Goal: Task Accomplishment & Management: Complete application form

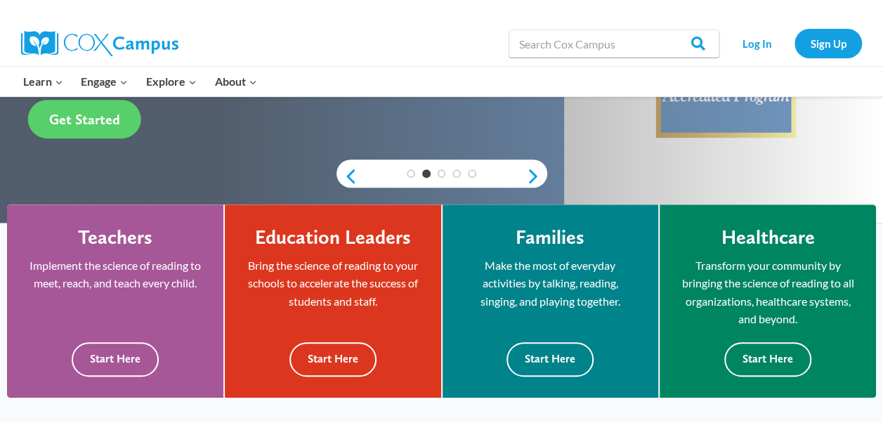
scroll to position [303, 0]
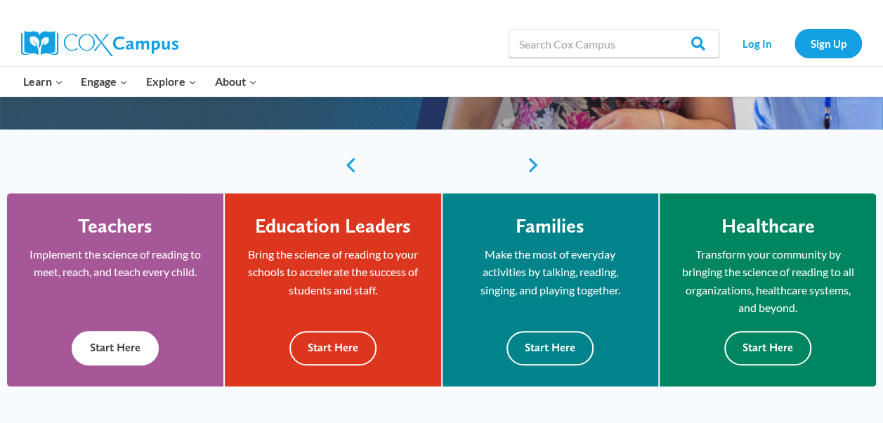
click at [112, 347] on button "Start Here" at bounding box center [115, 348] width 87 height 34
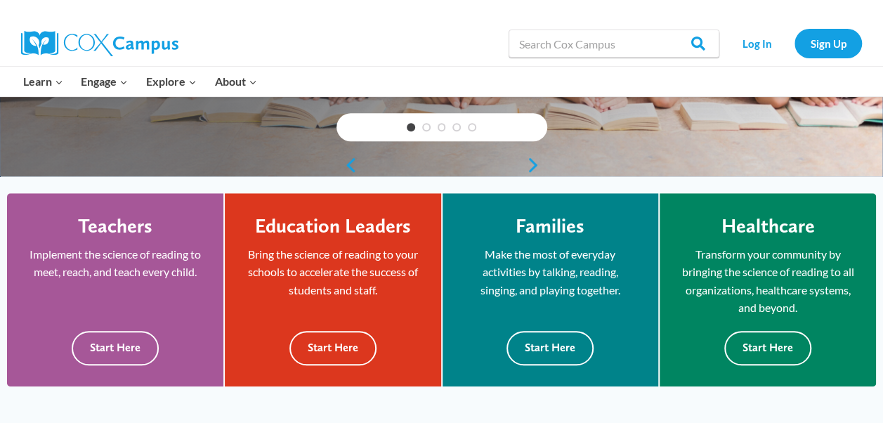
click at [531, 160] on link "Next" at bounding box center [536, 165] width 21 height 17
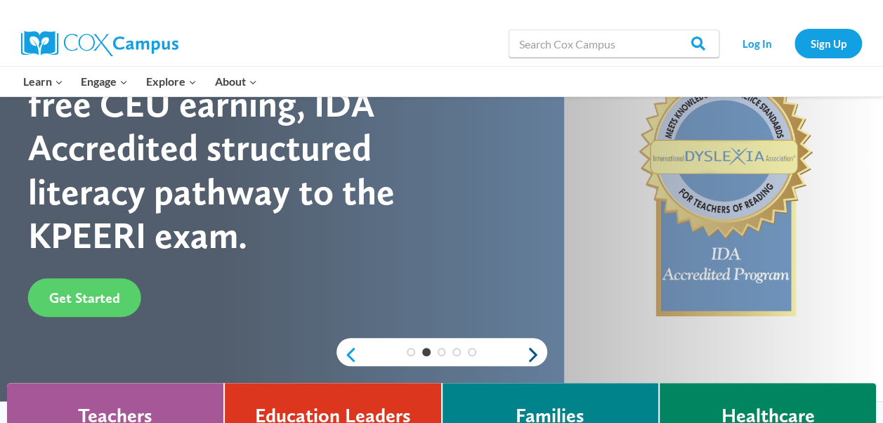
scroll to position [72, 0]
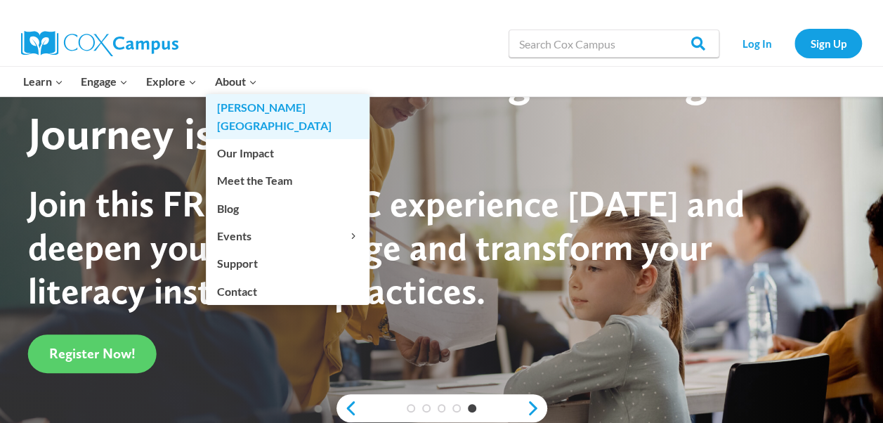
click at [242, 103] on link "[PERSON_NAME][GEOGRAPHIC_DATA]" at bounding box center [288, 116] width 164 height 45
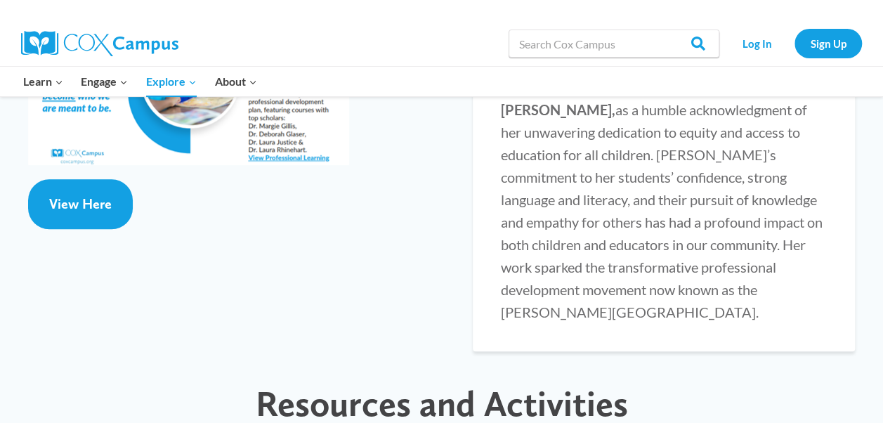
scroll to position [2344, 0]
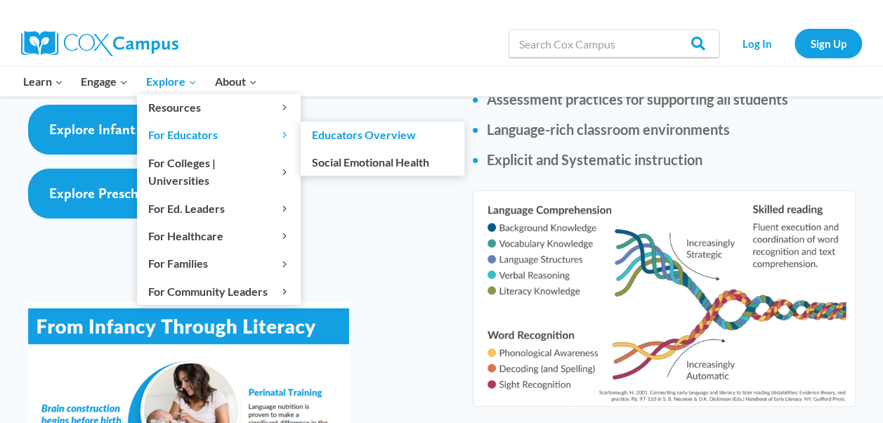
click at [179, 136] on span "For Educators Expand" at bounding box center [218, 135] width 141 height 18
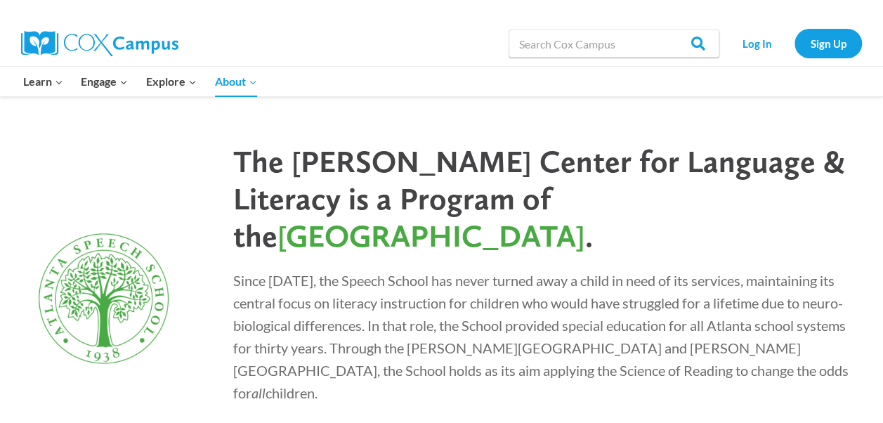
scroll to position [3899, 0]
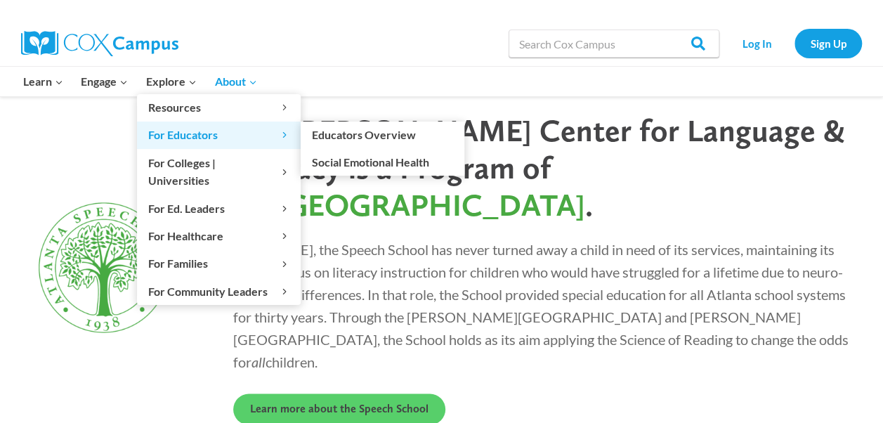
click at [169, 133] on span "For Educators Expand" at bounding box center [218, 135] width 141 height 18
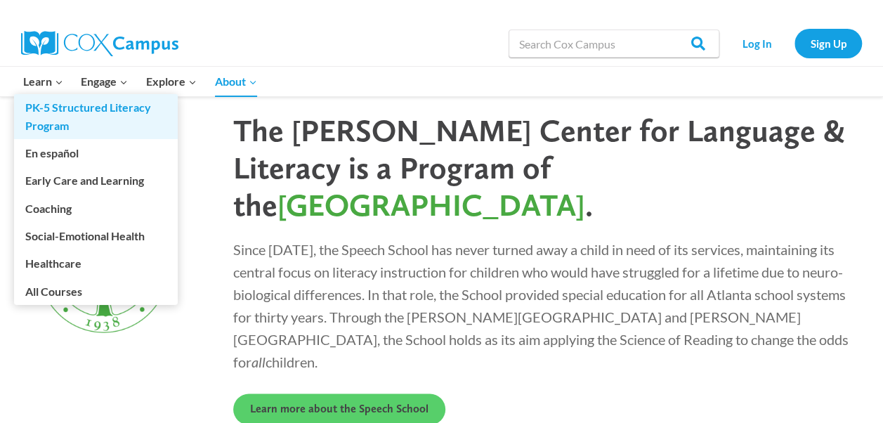
click at [56, 111] on link "PK-5 Structured Literacy Program" at bounding box center [96, 116] width 164 height 45
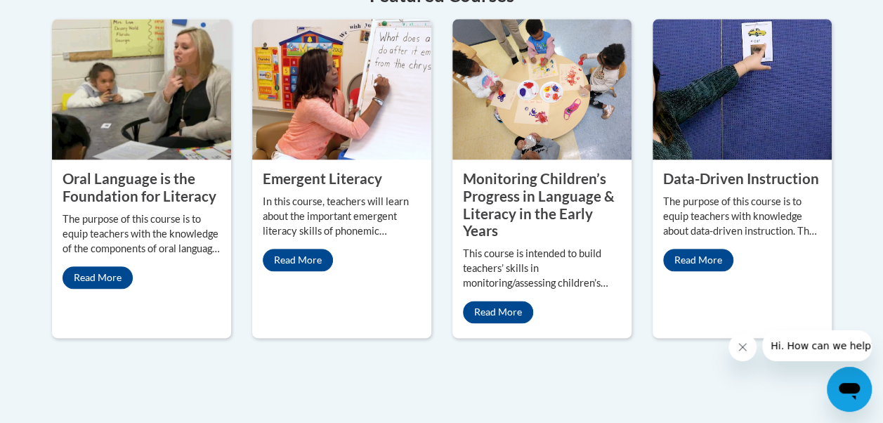
scroll to position [732, 0]
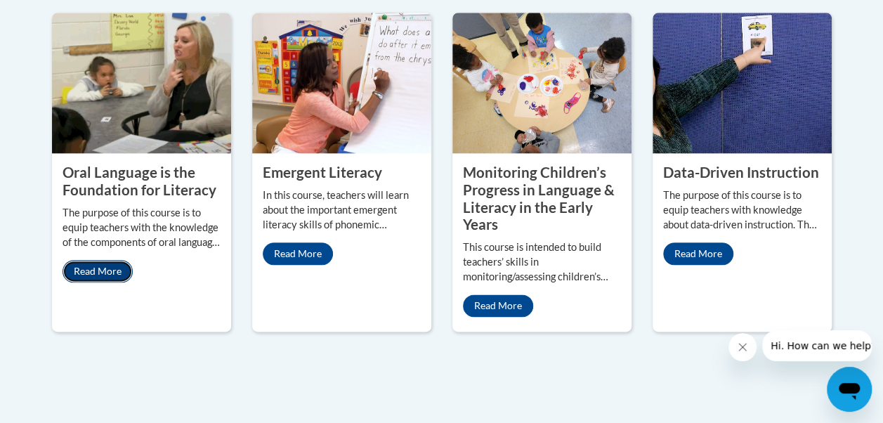
click at [88, 272] on link "Read More" at bounding box center [97, 271] width 70 height 22
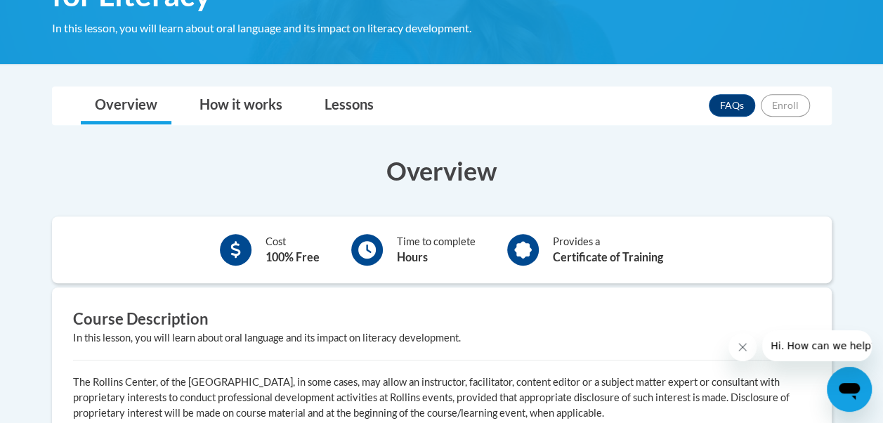
scroll to position [294, 0]
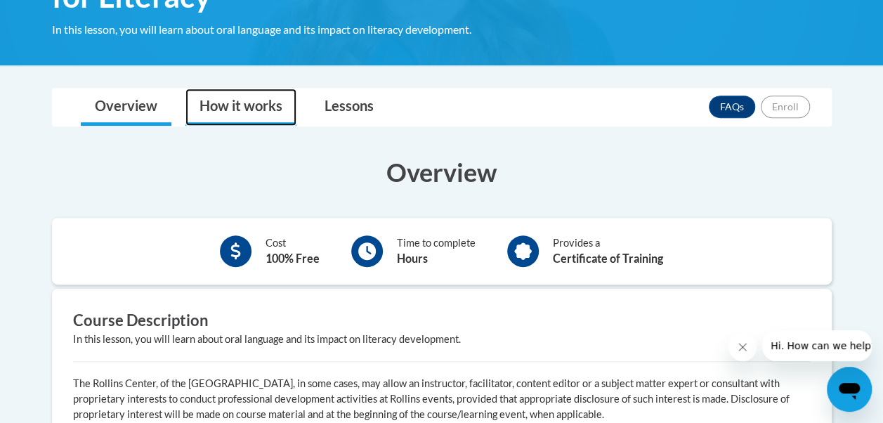
click at [240, 96] on link "How it works" at bounding box center [240, 106] width 111 height 37
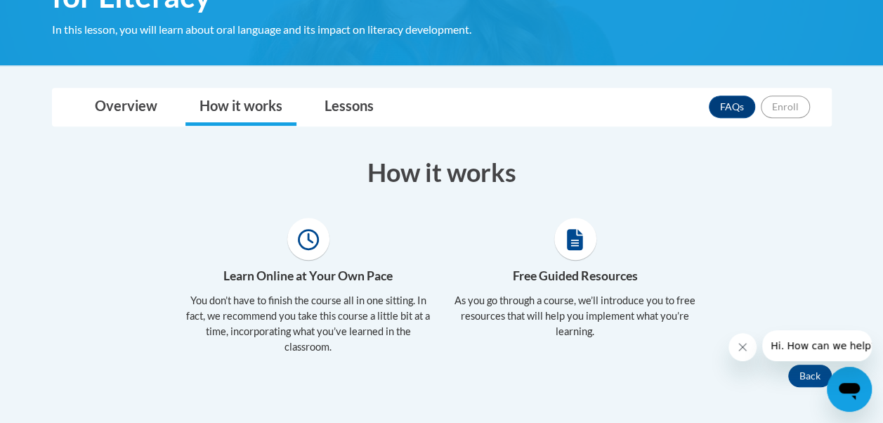
click at [314, 279] on h4 "Learn Online at Your Own Pace" at bounding box center [308, 276] width 246 height 18
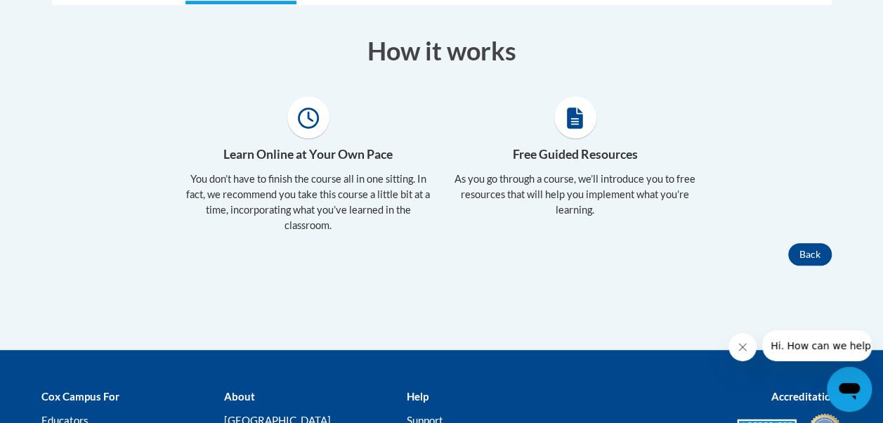
scroll to position [572, 0]
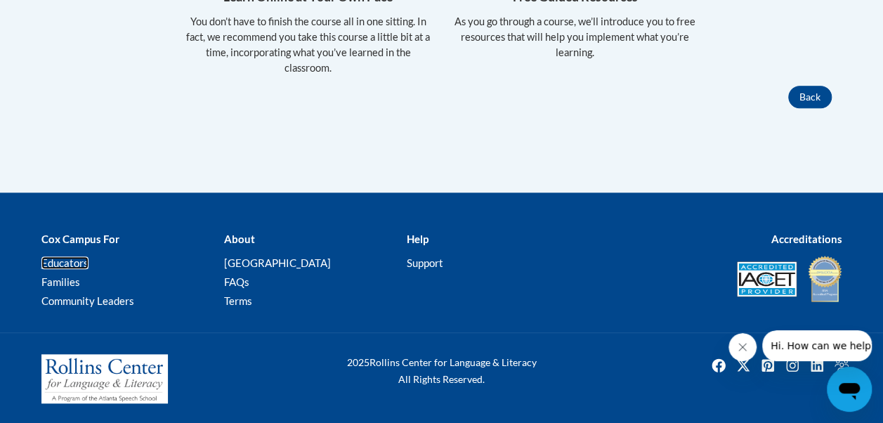
click at [65, 257] on link "Educators" at bounding box center [64, 262] width 47 height 13
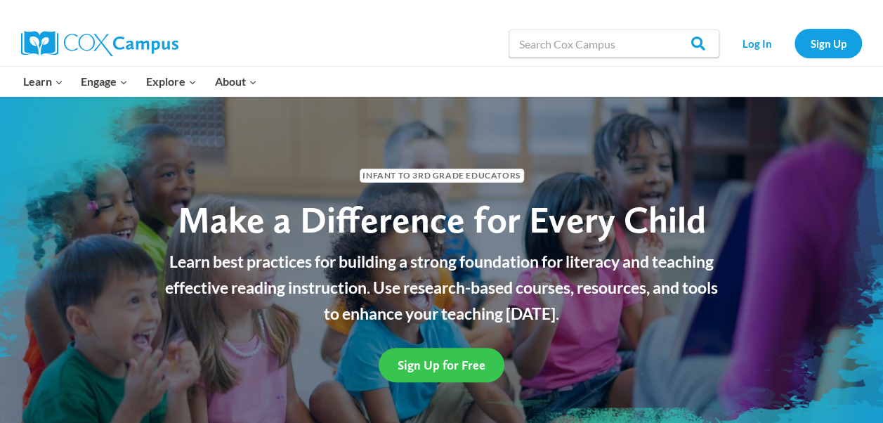
click at [473, 362] on span "Sign Up for Free" at bounding box center [441, 364] width 88 height 15
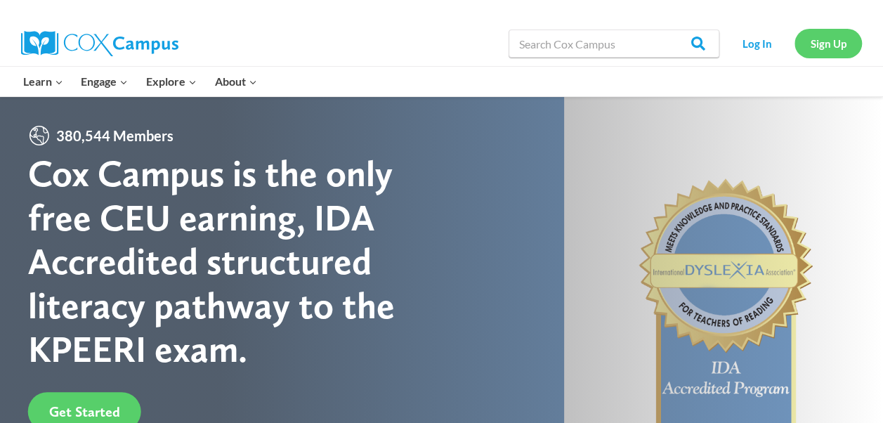
click at [841, 41] on link "Sign Up" at bounding box center [827, 43] width 67 height 29
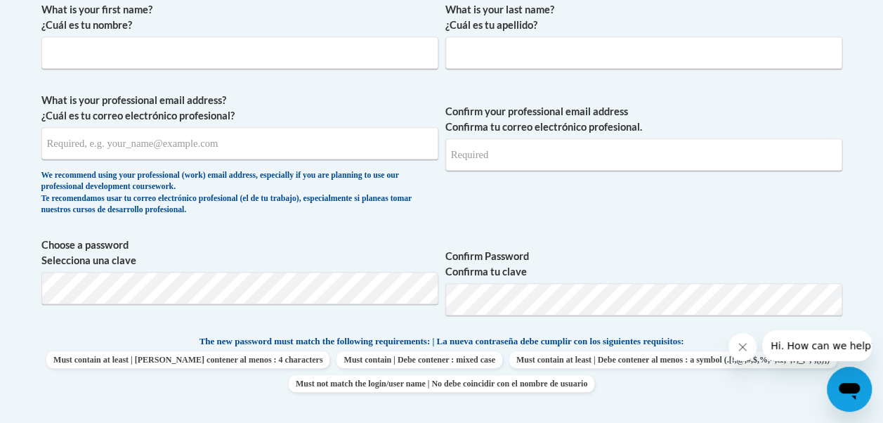
scroll to position [425, 0]
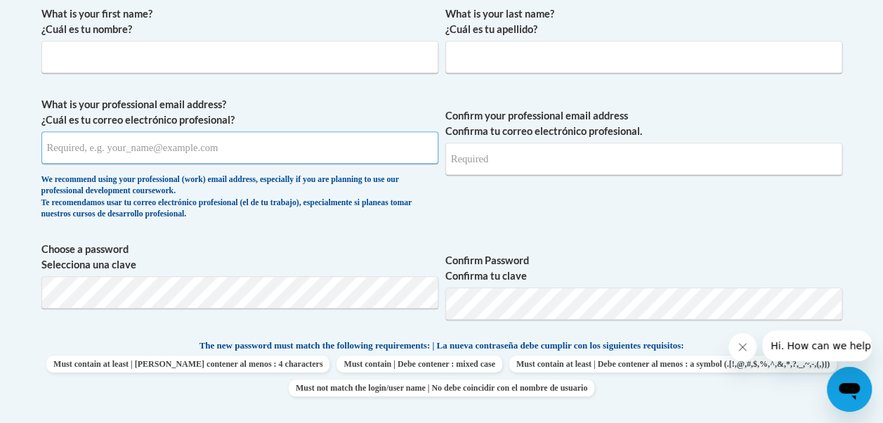
click at [242, 147] on input "What is your professional email address? ¿Cuál es tu correo electrónico profesi…" at bounding box center [239, 147] width 397 height 32
type input "[EMAIL_ADDRESS][DOMAIN_NAME]"
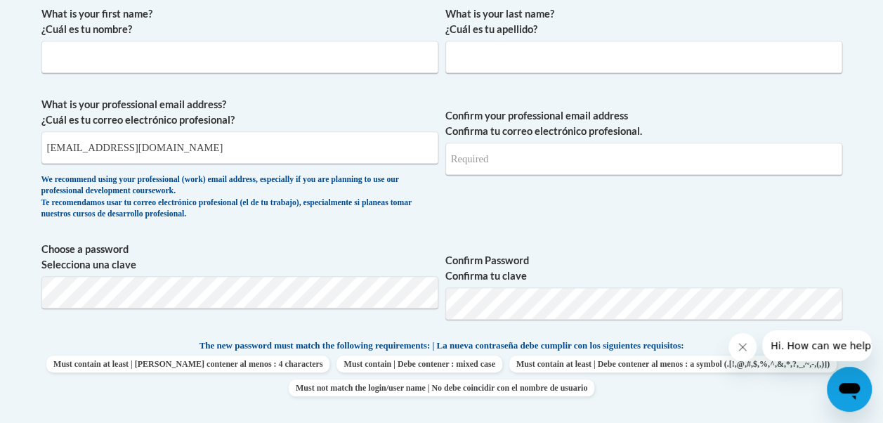
type input "[PERSON_NAME]"
type input "Walker"
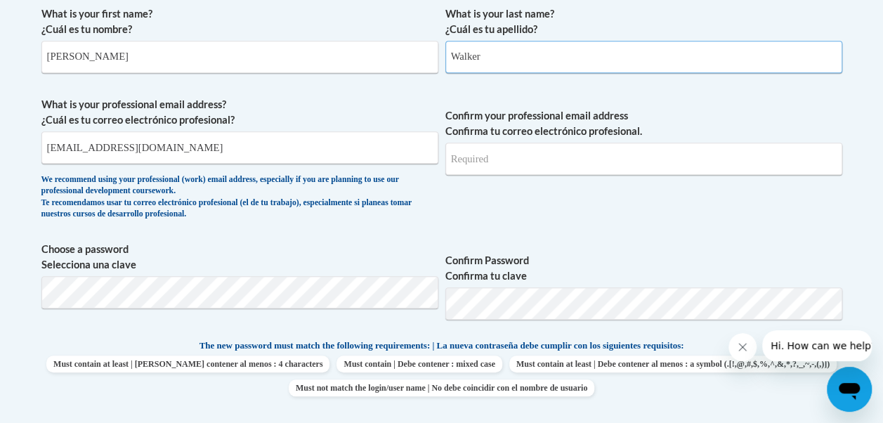
type input "[EMAIL_ADDRESS][DOMAIN_NAME]"
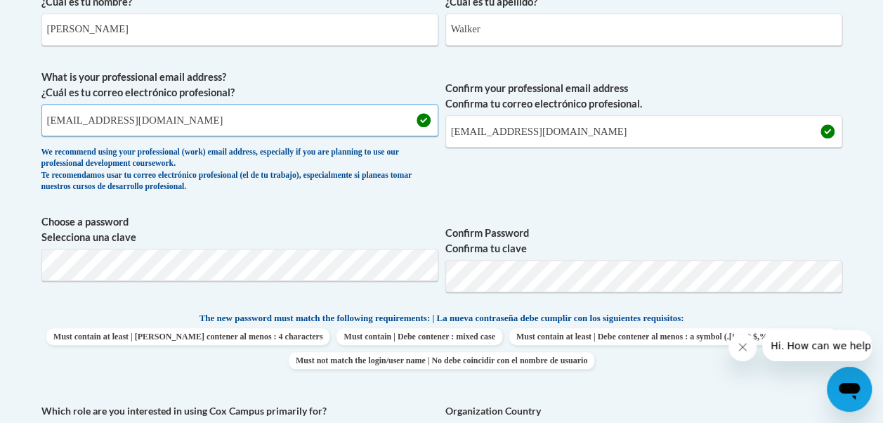
scroll to position [456, 0]
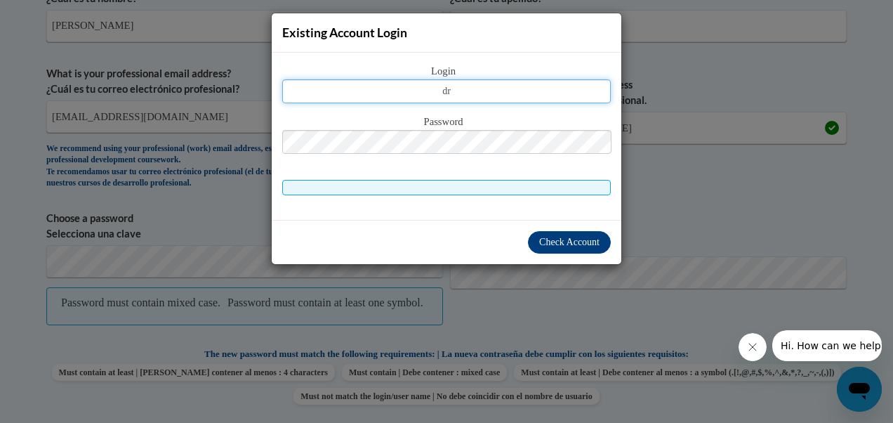
type input "d"
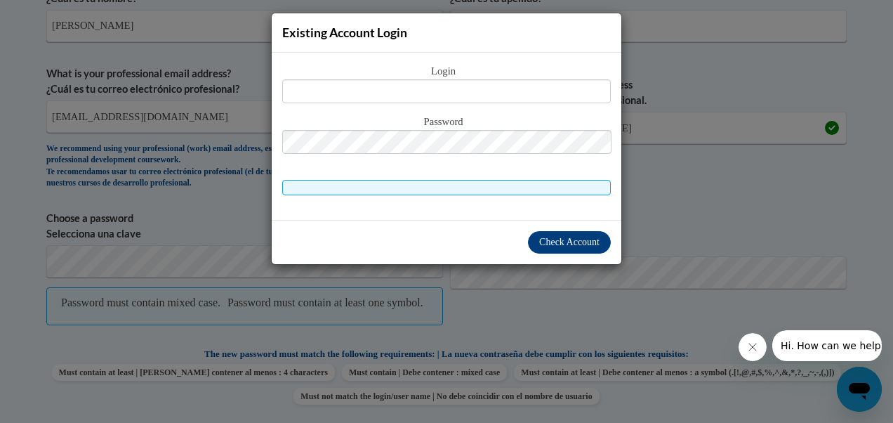
click at [708, 220] on div "Existing Account Login Login Password" at bounding box center [446, 211] width 893 height 423
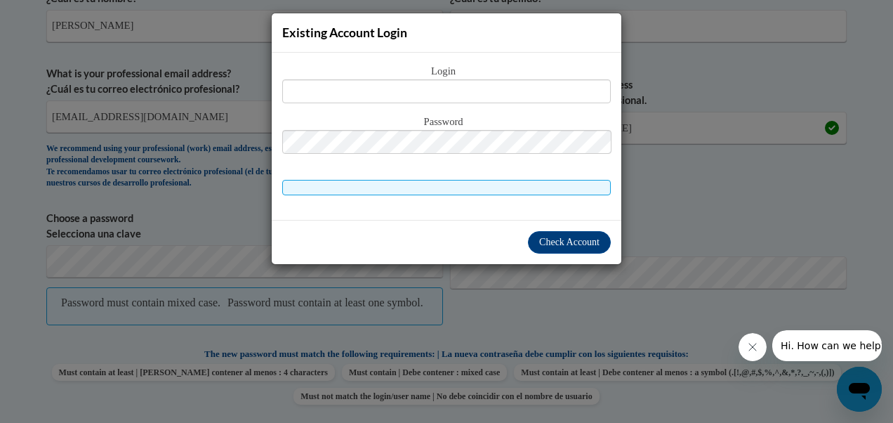
click at [661, 223] on div "Existing Account Login Login Password" at bounding box center [446, 211] width 893 height 423
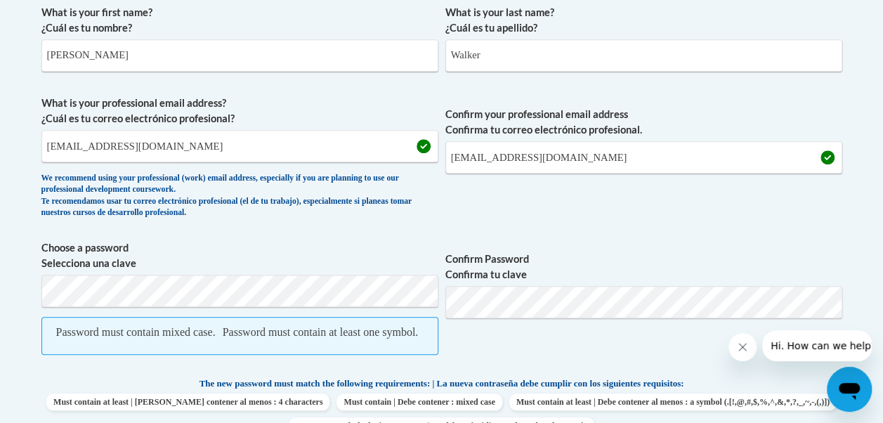
scroll to position [424, 0]
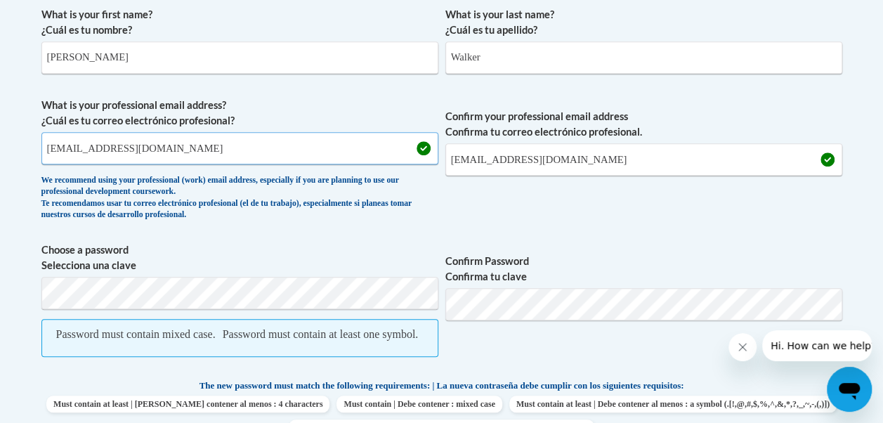
click at [236, 149] on input "[EMAIL_ADDRESS][DOMAIN_NAME]" at bounding box center [239, 148] width 397 height 32
type input "e"
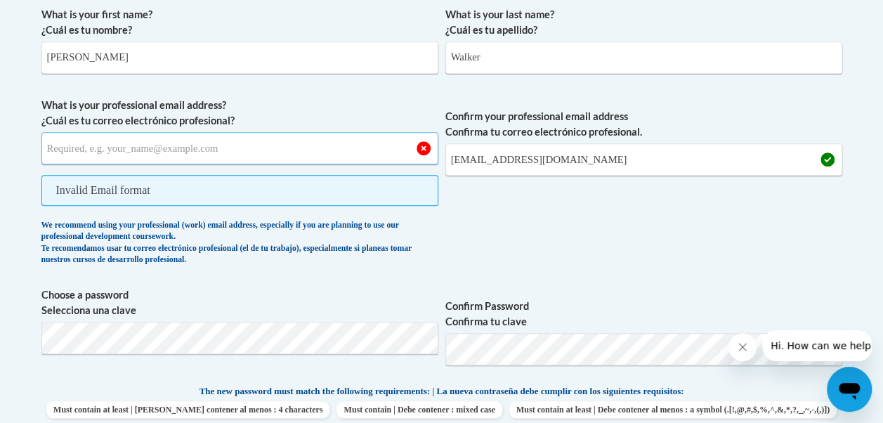
click at [263, 147] on input "What is your professional email address? ¿Cuál es tu correo electrónico profesi…" at bounding box center [239, 148] width 397 height 32
type input "[EMAIL_ADDRESS][DOMAIN_NAME]"
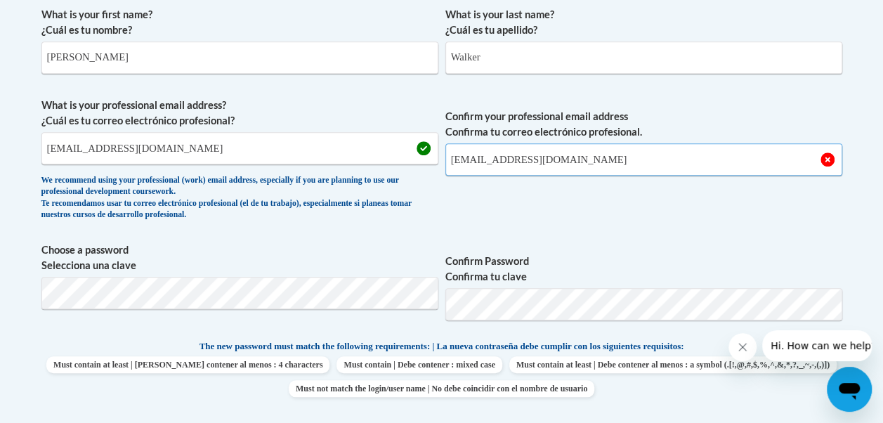
click at [633, 163] on input "[EMAIL_ADDRESS][DOMAIN_NAME]" at bounding box center [643, 159] width 397 height 32
type input "e"
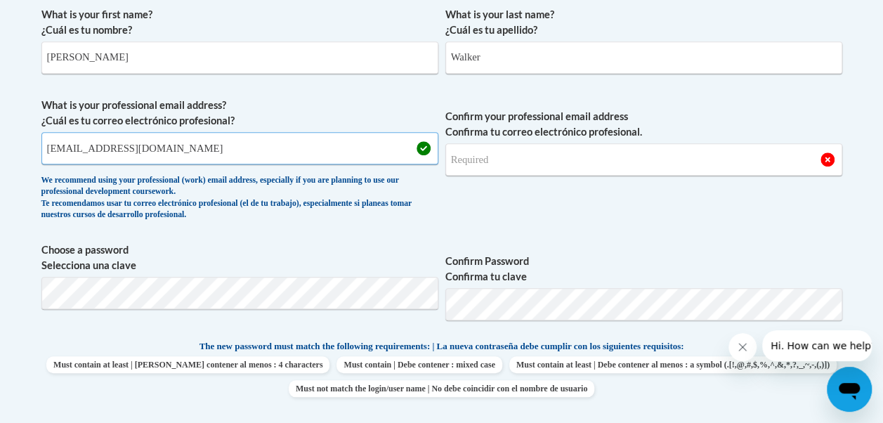
click at [372, 158] on input "[EMAIL_ADDRESS][DOMAIN_NAME]" at bounding box center [239, 148] width 397 height 32
click at [193, 144] on input "[EMAIL_ADDRESS][DOMAIN_NAME]" at bounding box center [239, 148] width 397 height 32
drag, startPoint x: 193, startPoint y: 144, endPoint x: 0, endPoint y: 154, distance: 193.4
drag, startPoint x: -3, startPoint y: 154, endPoint x: 195, endPoint y: 143, distance: 198.3
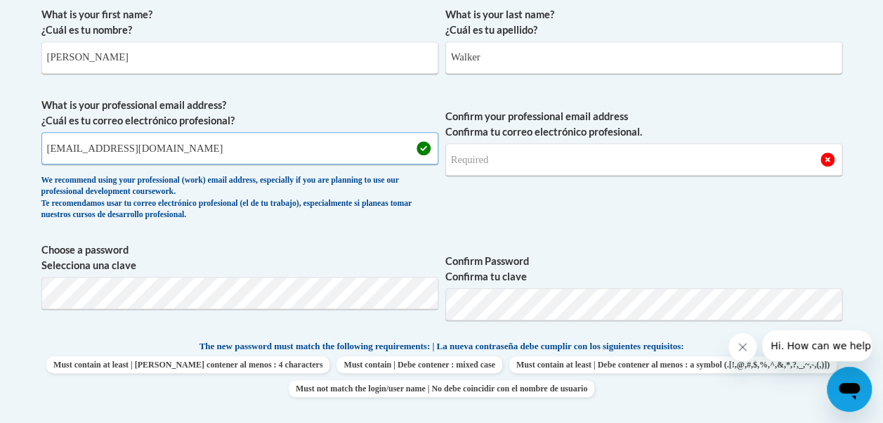
click at [195, 143] on input "[EMAIL_ADDRESS][DOMAIN_NAME]" at bounding box center [239, 148] width 397 height 32
drag, startPoint x: 195, startPoint y: 143, endPoint x: 55, endPoint y: 157, distance: 141.1
click at [55, 157] on input "[EMAIL_ADDRESS][DOMAIN_NAME]" at bounding box center [239, 148] width 397 height 32
click at [44, 150] on input "[EMAIL_ADDRESS][DOMAIN_NAME]" at bounding box center [239, 148] width 397 height 32
drag, startPoint x: 44, startPoint y: 150, endPoint x: 146, endPoint y: 124, distance: 105.9
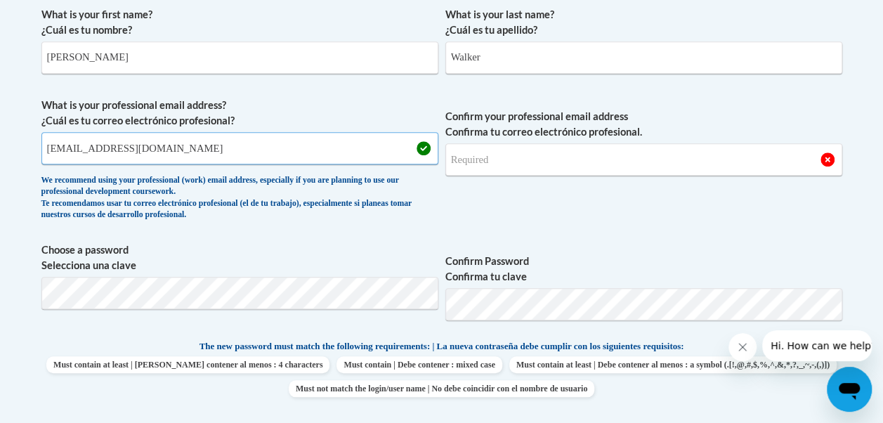
click at [146, 124] on span "What is your professional email address? ¿Cuál es tu correo electrónico profesi…" at bounding box center [239, 163] width 397 height 130
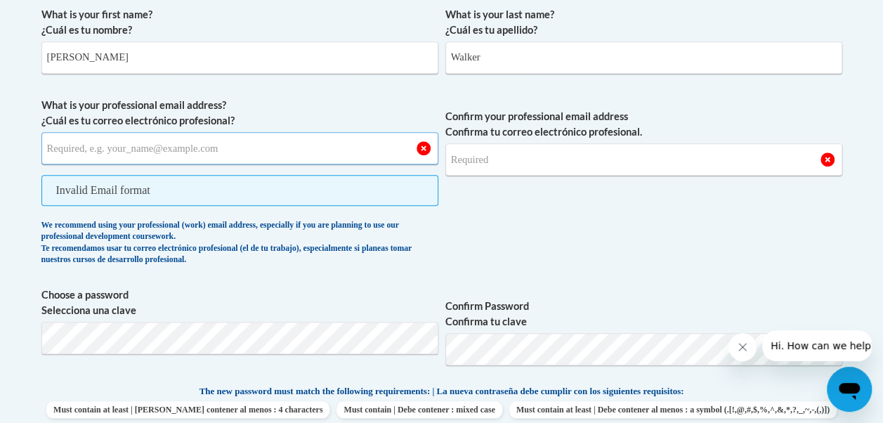
click at [111, 150] on input "What is your professional email address? ¿Cuál es tu correo electrónico profesi…" at bounding box center [239, 148] width 397 height 32
type input "[EMAIL_ADDRESS][DOMAIN_NAME]"
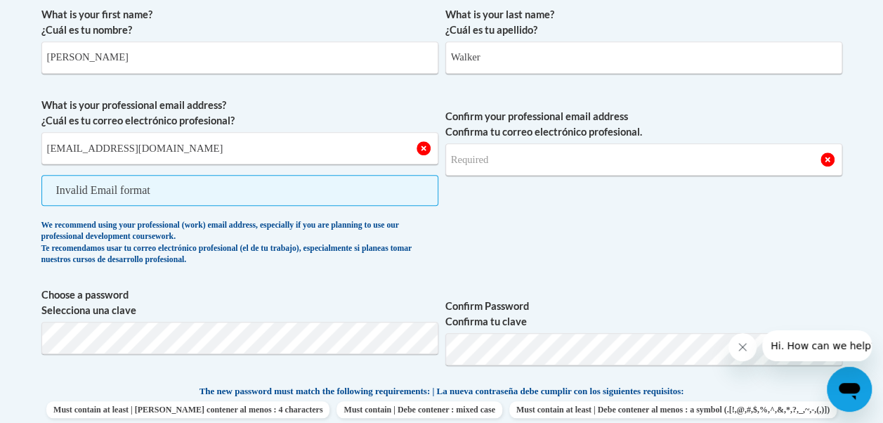
type input "[EMAIL_ADDRESS][DOMAIN_NAME]"
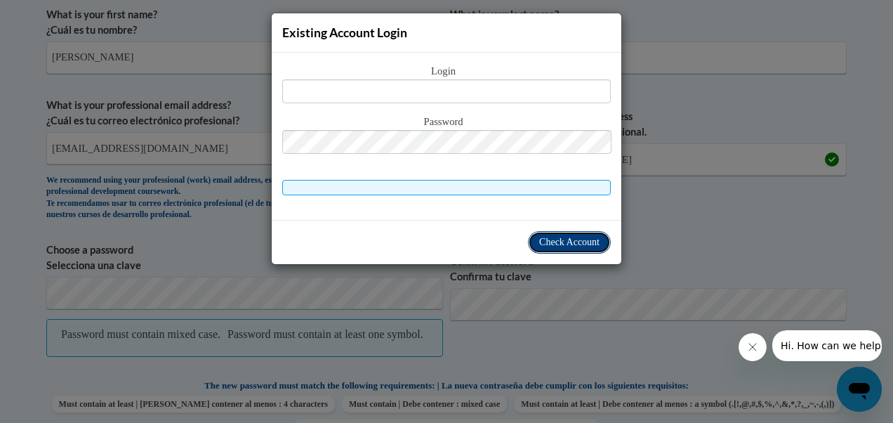
click at [593, 239] on span "Check Account" at bounding box center [569, 242] width 60 height 11
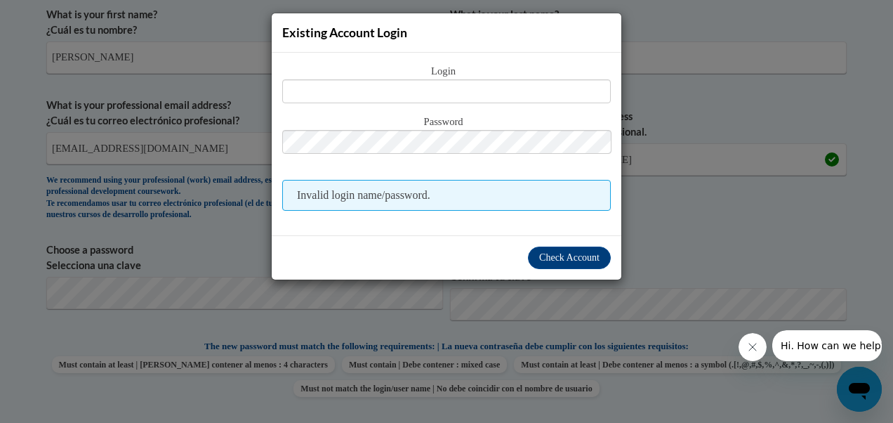
click at [243, 251] on div "Existing Account Login Login Password Invalid login name/password. Check Account" at bounding box center [446, 211] width 893 height 423
